Goal: Information Seeking & Learning: Learn about a topic

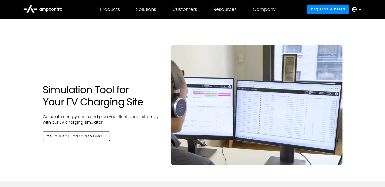
click at [118, 44] on div "Simulation Tool for Your EV Charging Site Calculate energy costs and plan your …" at bounding box center [103, 100] width 120 height 130
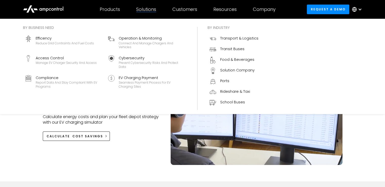
click at [144, 11] on div "Solutions" at bounding box center [146, 10] width 20 height 6
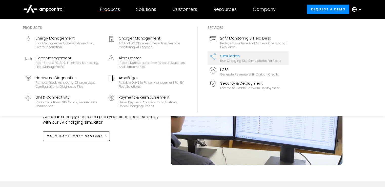
click at [117, 12] on div at bounding box center [110, 12] width 20 height 0
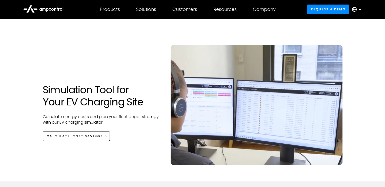
click at [141, 84] on h1 "Simulation Tool for Your EV Charging Site" at bounding box center [103, 96] width 120 height 24
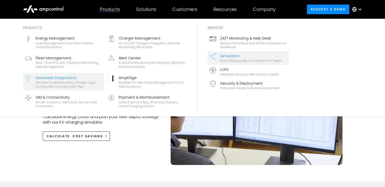
click at [73, 78] on div "Hardware Diagnostics" at bounding box center [69, 78] width 66 height 6
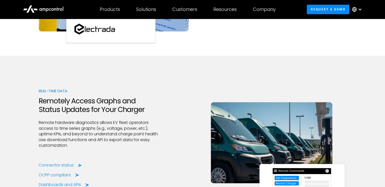
scroll to position [561, 0]
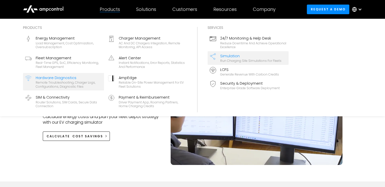
click at [74, 76] on div "Hardware Diagnostics" at bounding box center [69, 78] width 66 height 6
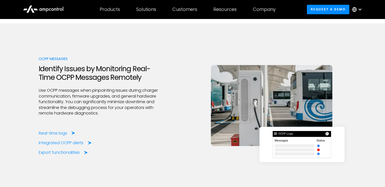
scroll to position [927, 0]
drag, startPoint x: 70, startPoint y: 79, endPoint x: 64, endPoint y: 80, distance: 6.2
click at [64, 80] on h2 "Identify Issues by Monitoring Real-Time OCPP Messages Remotely" at bounding box center [99, 72] width 120 height 17
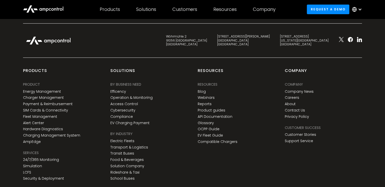
scroll to position [1952, 0]
click at [298, 117] on link "Privacy Policy" at bounding box center [297, 116] width 24 height 4
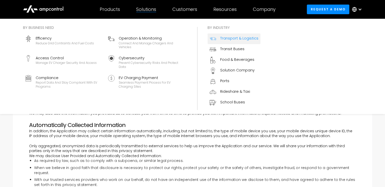
click at [244, 43] on link "Transport & Logistics" at bounding box center [234, 38] width 53 height 11
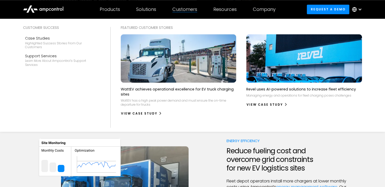
scroll to position [464, 0]
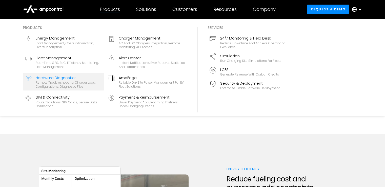
click at [70, 87] on div "Remote troubleshooting, charger logs, configurations, diagnostic files" at bounding box center [69, 85] width 66 height 8
